Goal: Task Accomplishment & Management: Use online tool/utility

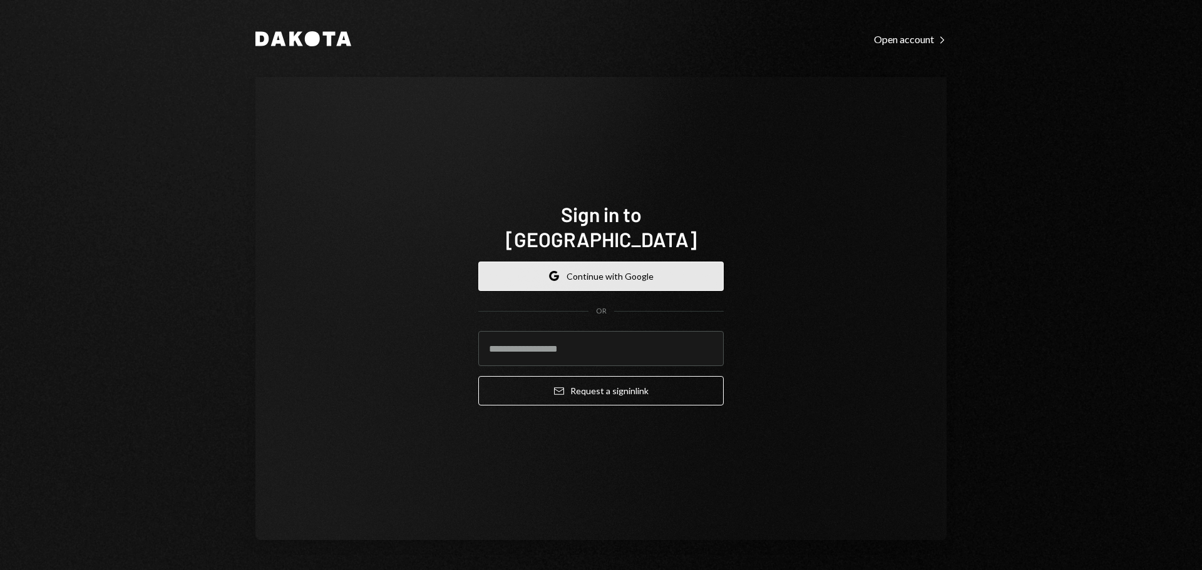
click at [635, 262] on button "Google Continue with Google" at bounding box center [600, 276] width 245 height 29
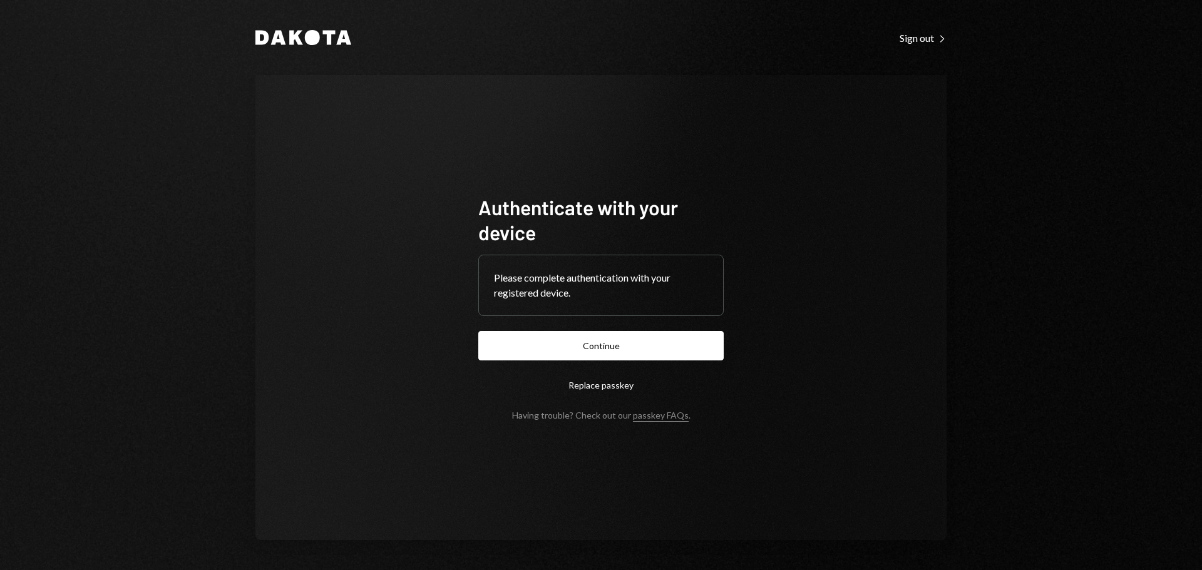
drag, startPoint x: 622, startPoint y: 350, endPoint x: 662, endPoint y: 344, distance: 39.8
click at [622, 349] on button "Continue" at bounding box center [600, 345] width 245 height 29
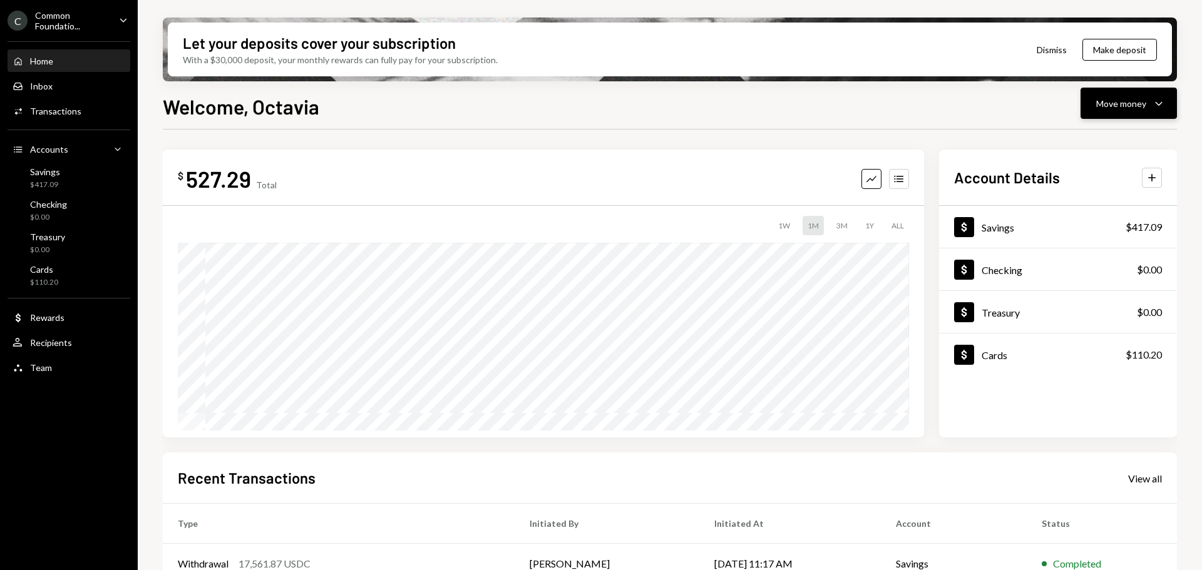
click at [1132, 103] on div "Move money" at bounding box center [1121, 103] width 50 height 13
click at [1111, 199] on div "Deposit" at bounding box center [1118, 197] width 91 height 13
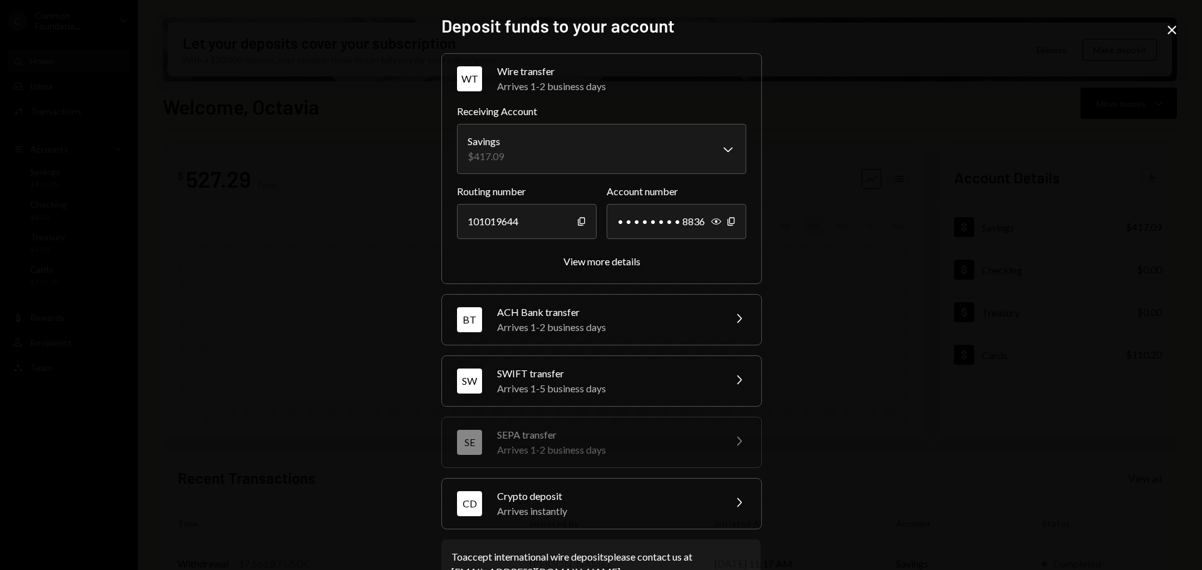
click at [590, 499] on div "Crypto deposit" at bounding box center [606, 496] width 219 height 15
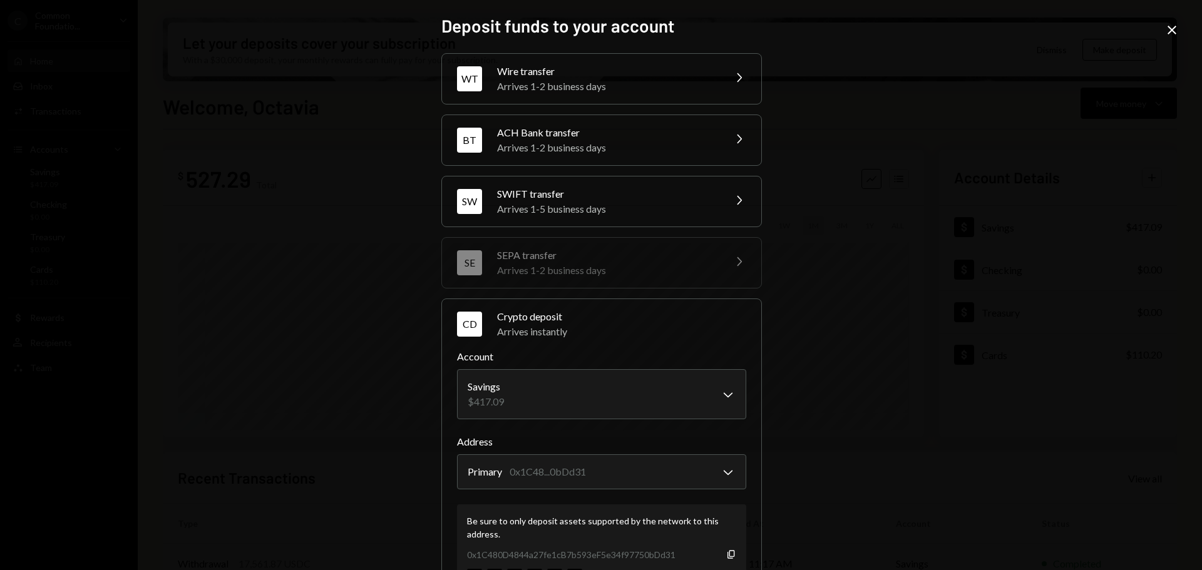
click at [964, 273] on div "**********" at bounding box center [601, 285] width 1202 height 570
